Goal: Complete application form

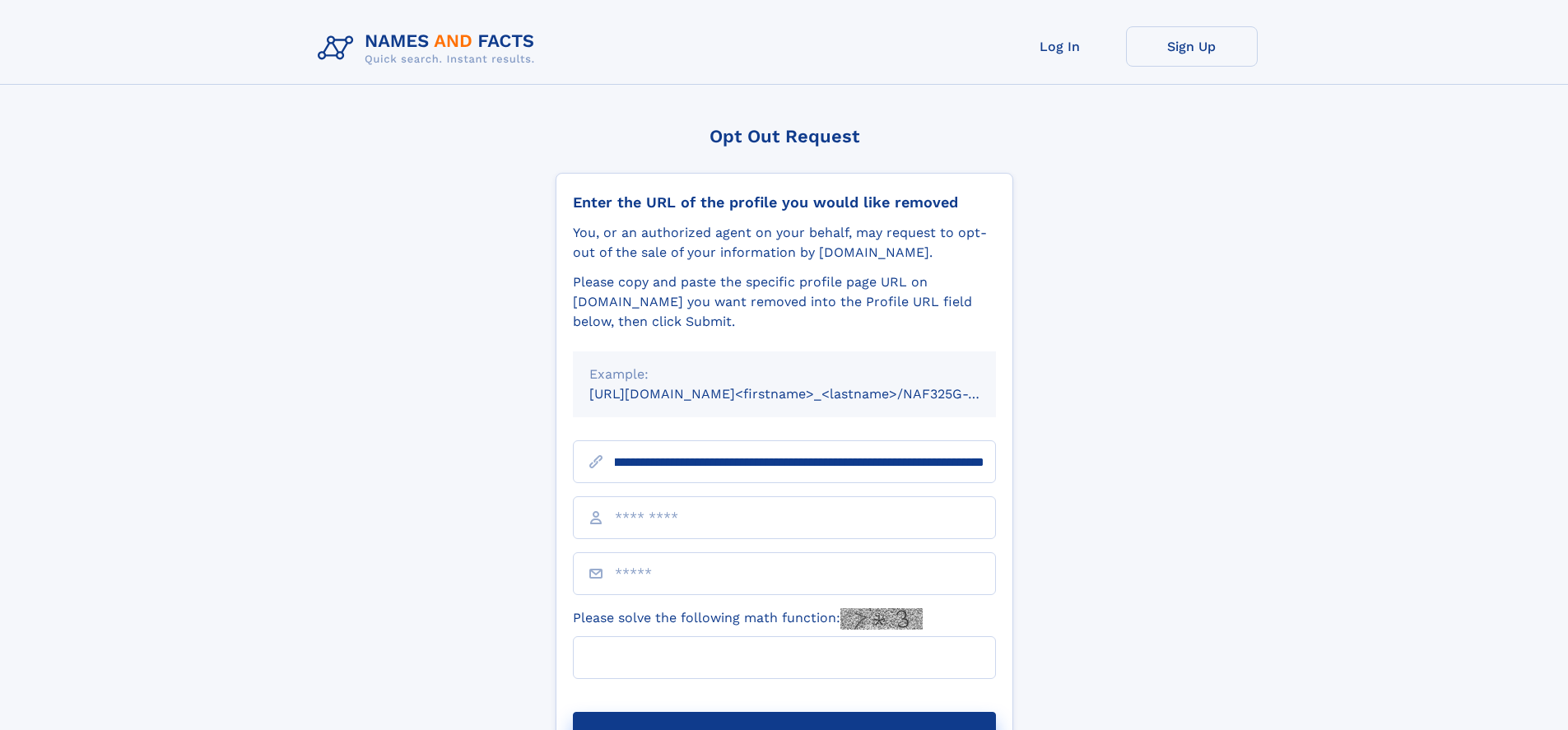
scroll to position [0, 194]
type input "**********"
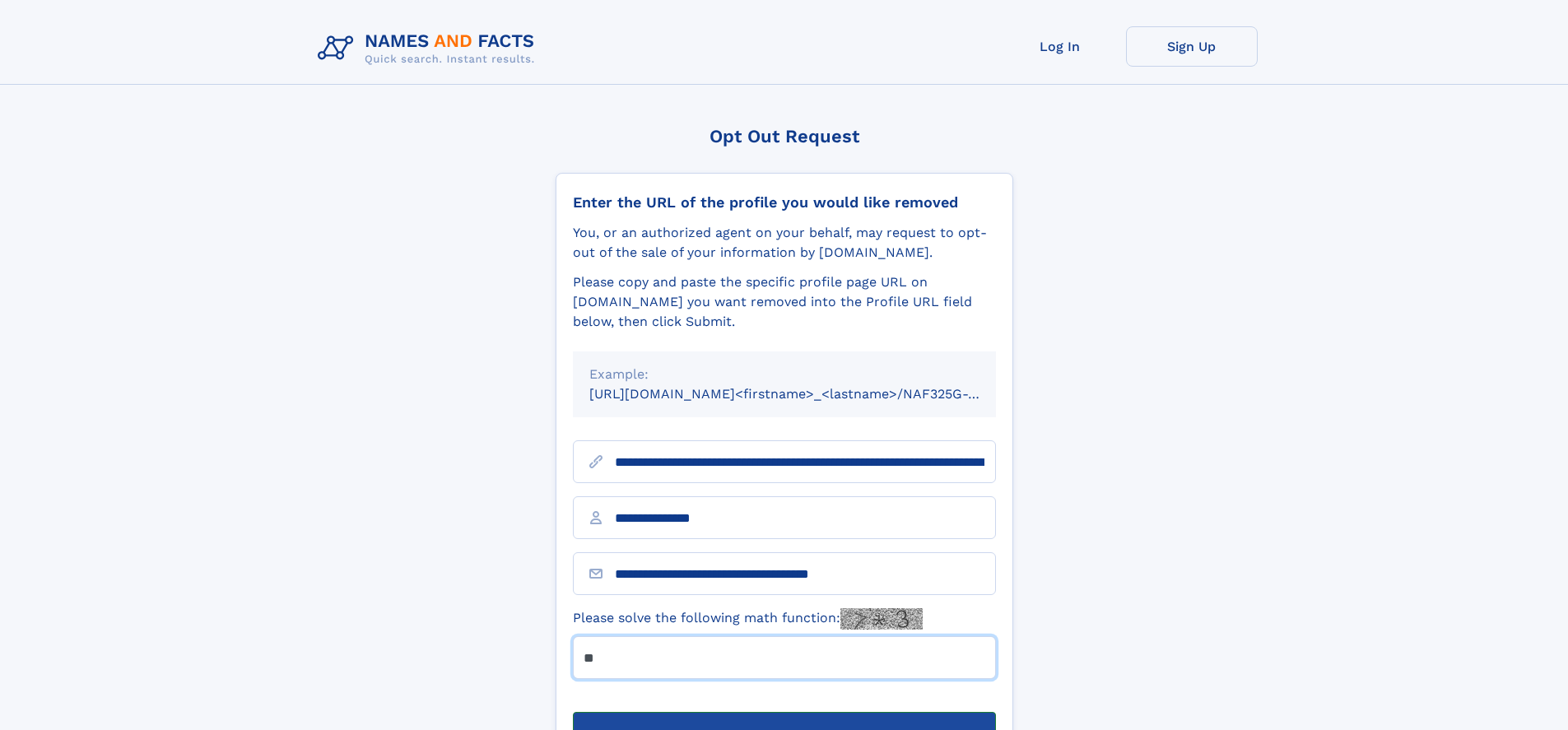
type input "**"
click at [784, 712] on button "Submit Opt Out Request" at bounding box center [784, 737] width 423 height 52
